Goal: Information Seeking & Learning: Compare options

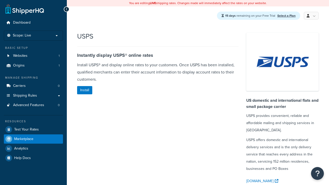
click at [24, 138] on span "Marketplace" at bounding box center [23, 139] width 19 height 4
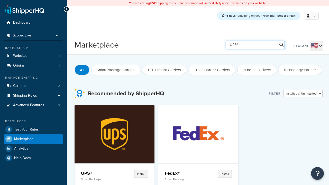
type input "UPS®"
click at [98, 173] on h4 "UPS®" at bounding box center [98, 173] width 34 height 6
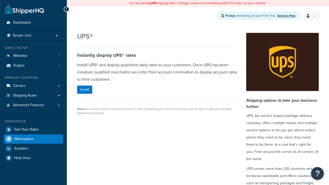
click at [24, 138] on span "Marketplace" at bounding box center [23, 139] width 19 height 4
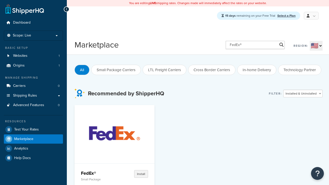
click at [98, 173] on h4 "FedEx®" at bounding box center [98, 173] width 34 height 6
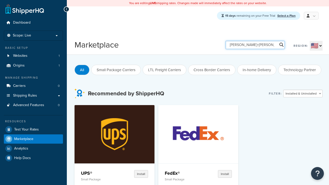
type input "Kuehne+Nagel LTL+"
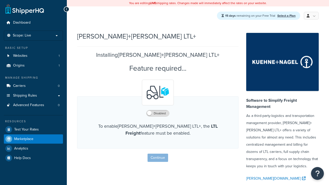
click at [24, 138] on span "Marketplace" at bounding box center [23, 139] width 19 height 4
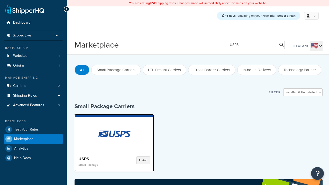
click at [98, 159] on h4 "USPS" at bounding box center [97, 158] width 39 height 5
